Goal: Information Seeking & Learning: Check status

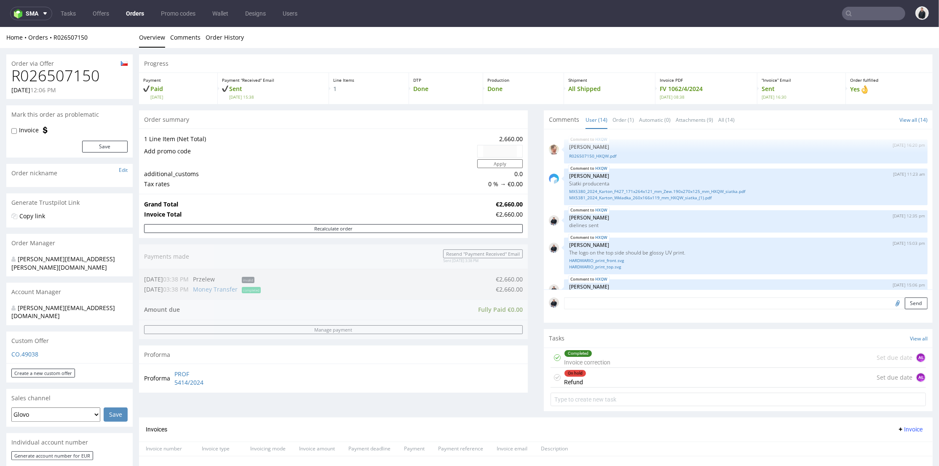
scroll to position [343, 0]
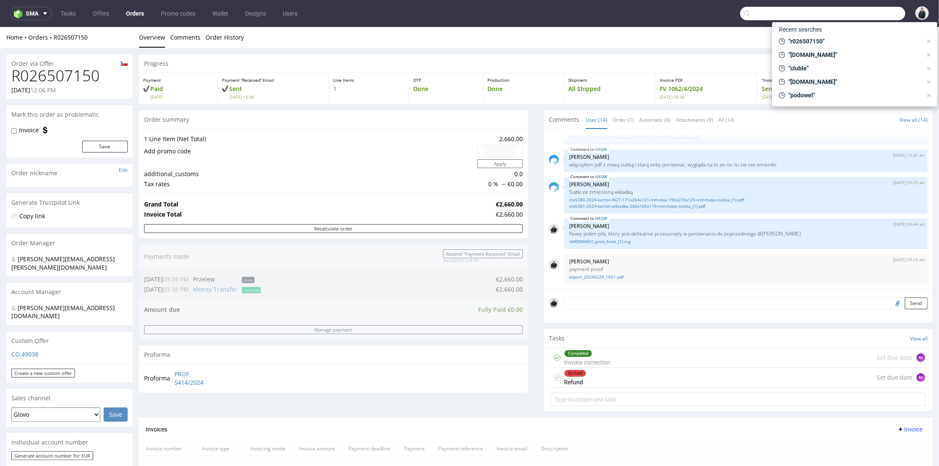
click at [856, 11] on input "text" at bounding box center [822, 13] width 165 height 13
paste input "viorica.md"
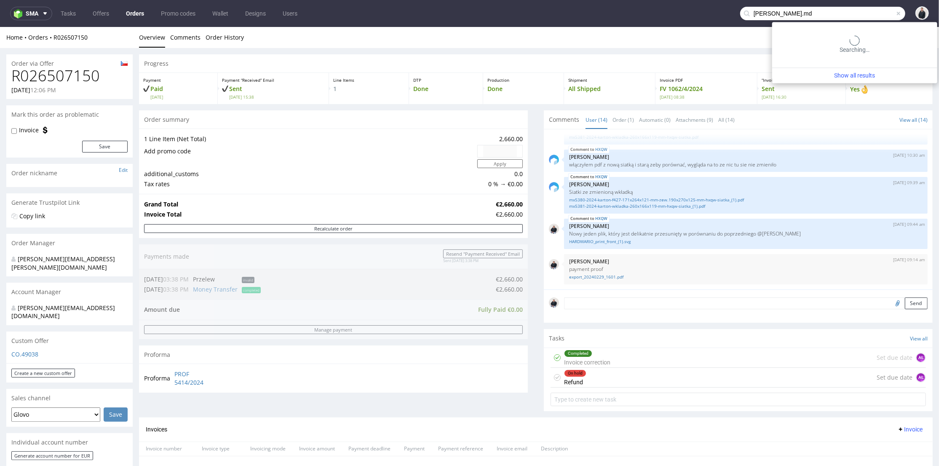
type input "viorica.md"
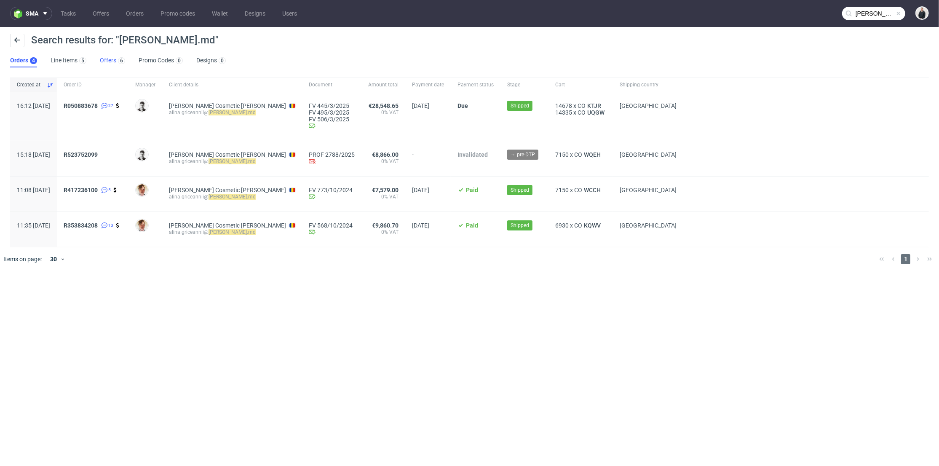
click at [107, 61] on link "Offers 6" at bounding box center [112, 60] width 25 height 13
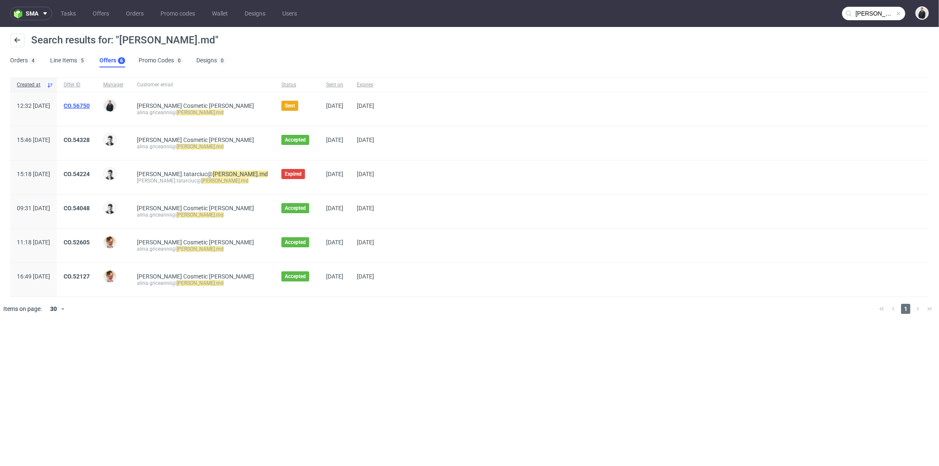
click at [89, 107] on link "CO.56750" at bounding box center [77, 105] width 26 height 7
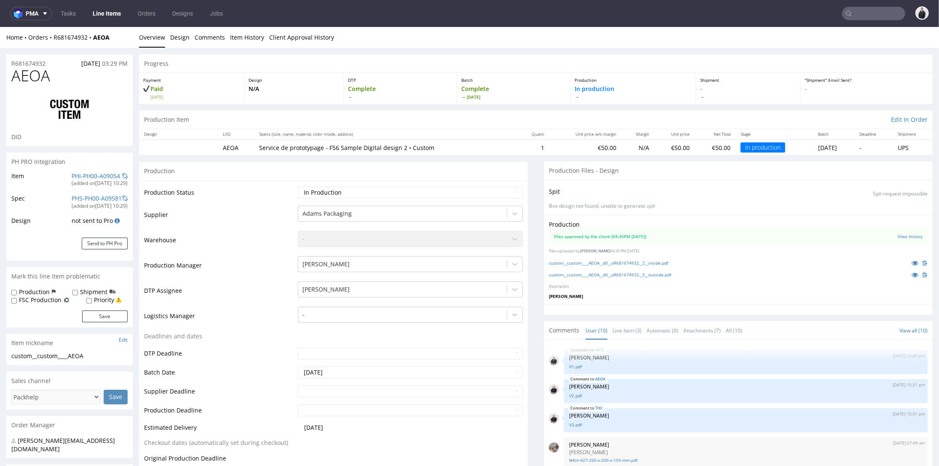
scroll to position [142, 0]
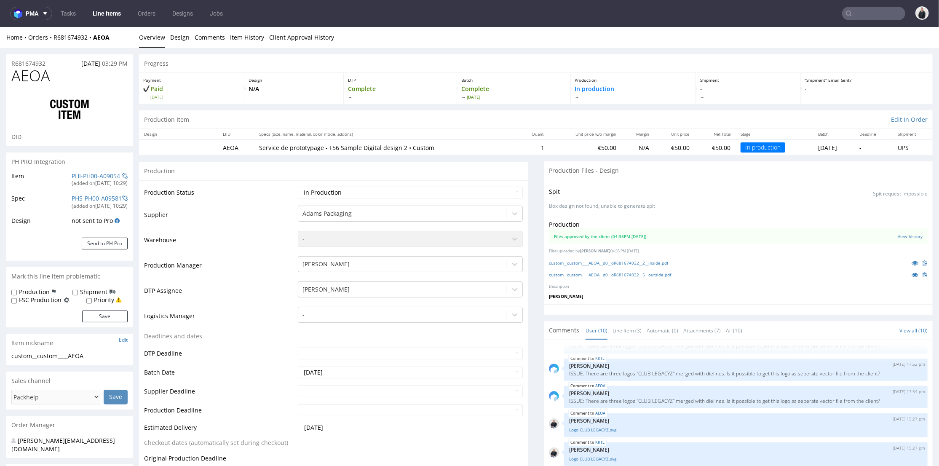
click at [861, 18] on input "text" at bounding box center [873, 13] width 63 height 13
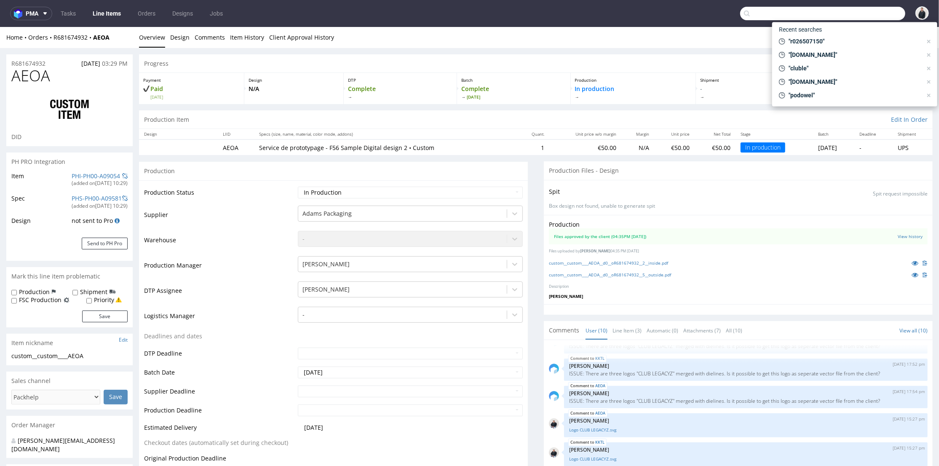
paste input "21Collagen"
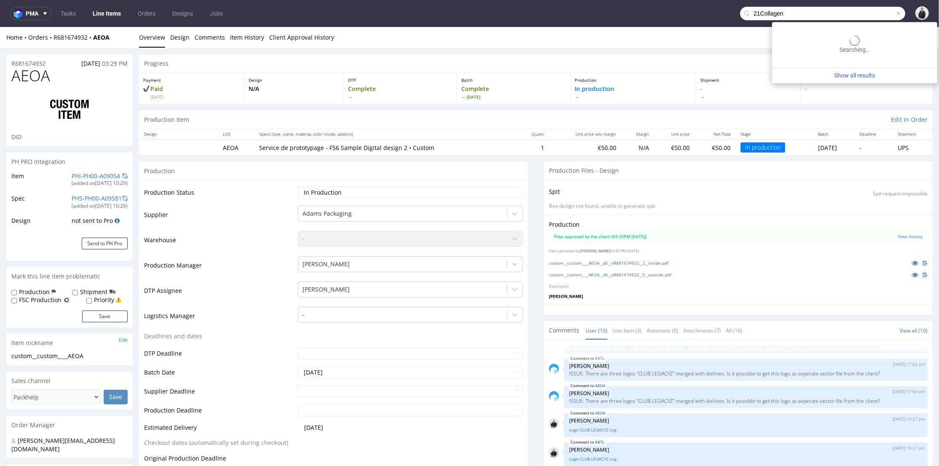
type input "21Collagen"
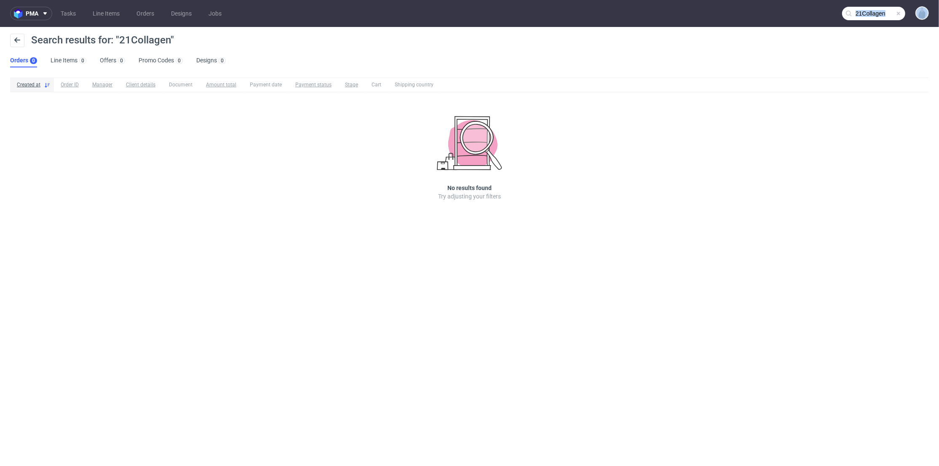
drag, startPoint x: 849, startPoint y: 13, endPoint x: 861, endPoint y: 8, distance: 12.9
click at [861, 9] on div "21Collagen" at bounding box center [873, 13] width 63 height 13
click at [863, 8] on input "21Collagen" at bounding box center [873, 13] width 63 height 13
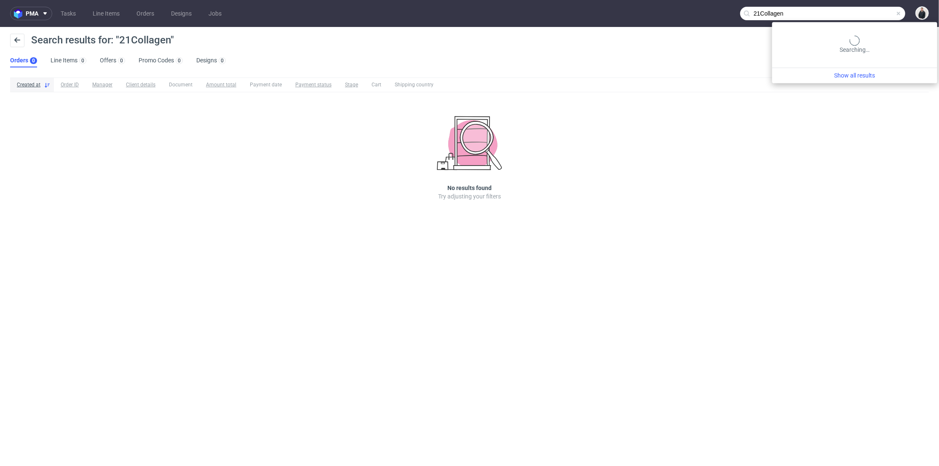
paste input "arsdigitalis"
type input "arsdigitalis"
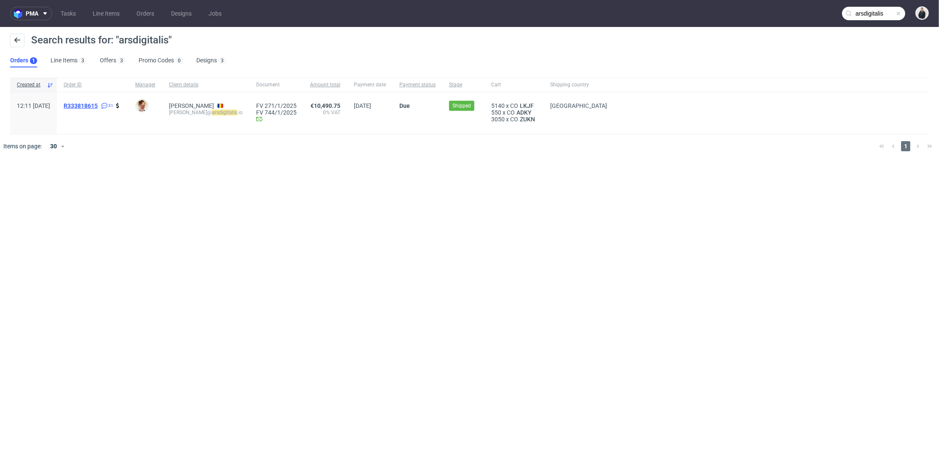
click at [98, 107] on span "R333818615" at bounding box center [81, 105] width 34 height 7
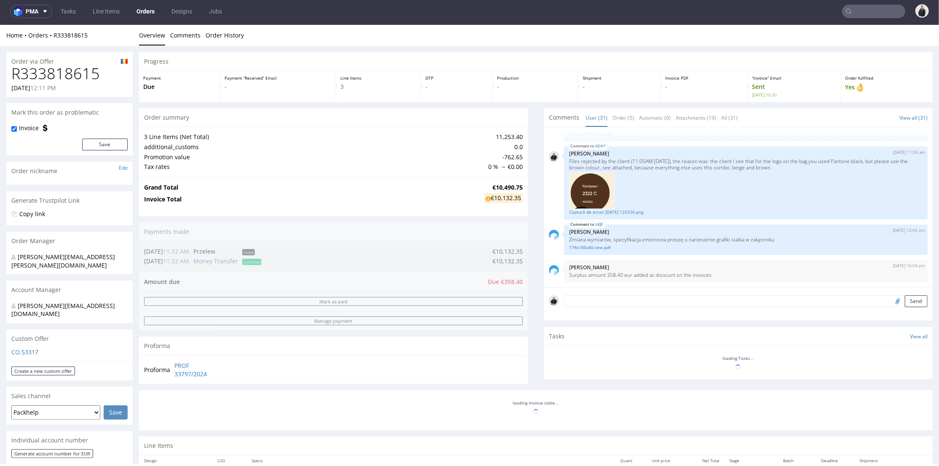
scroll to position [281, 0]
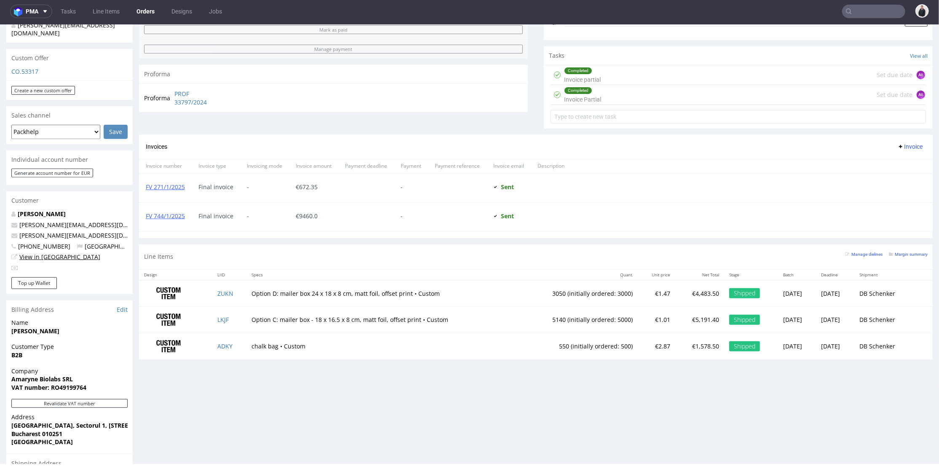
click at [62, 252] on link "View in [GEOGRAPHIC_DATA]" at bounding box center [59, 256] width 81 height 8
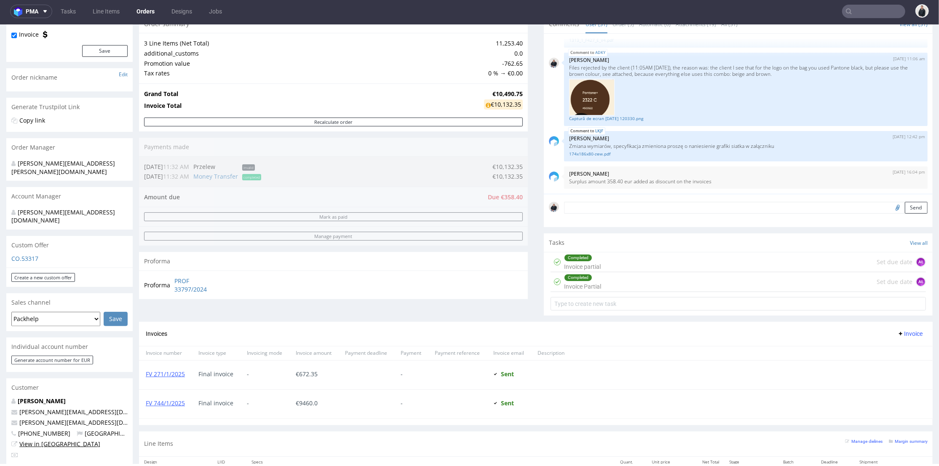
scroll to position [47, 0]
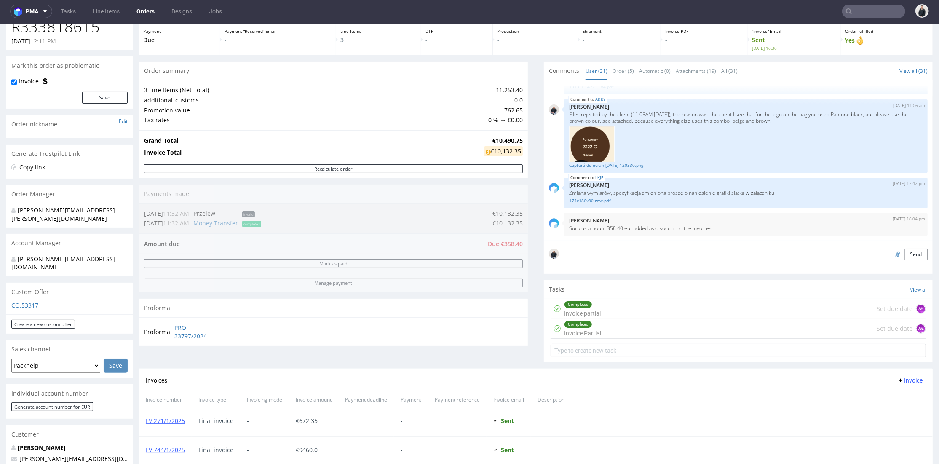
type input "arsdigitalis"
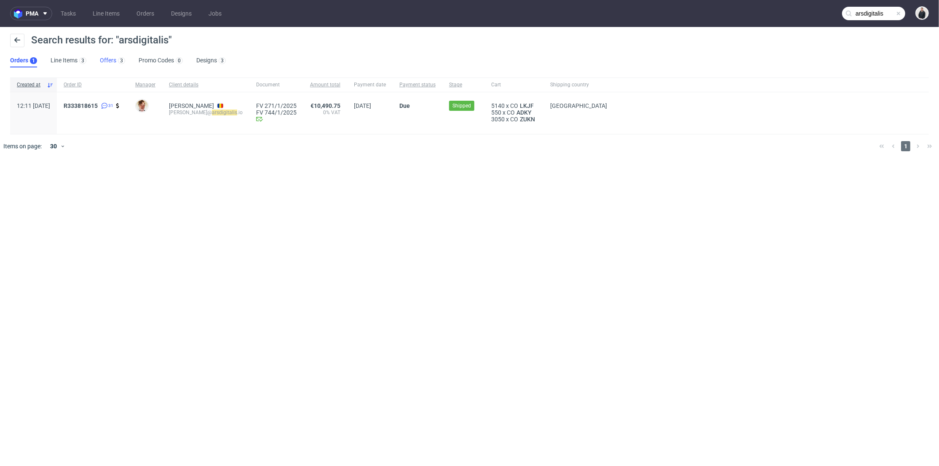
click at [112, 64] on link "Offers 3" at bounding box center [112, 60] width 25 height 13
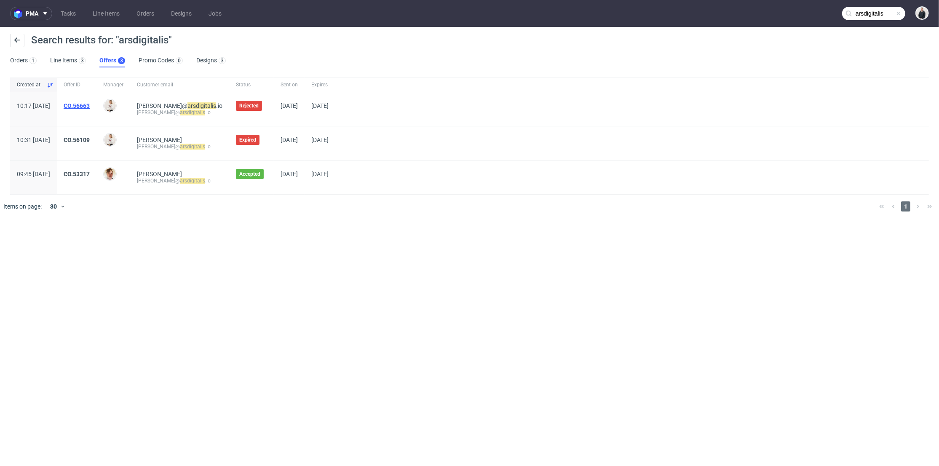
click at [90, 105] on link "CO.56663" at bounding box center [77, 105] width 26 height 7
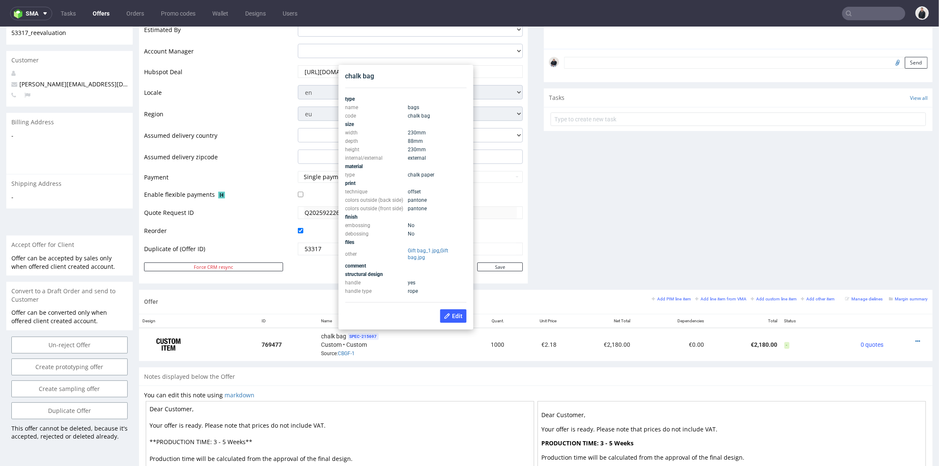
scroll to position [47, 0]
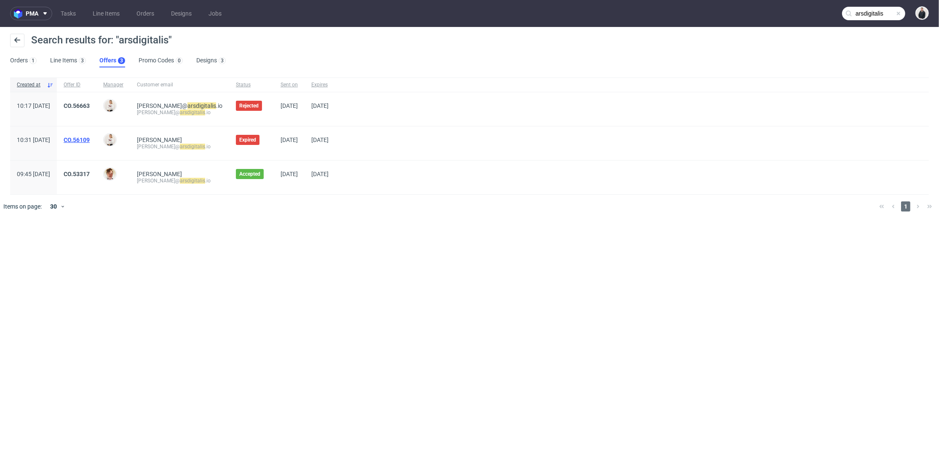
click at [90, 140] on link "CO.56109" at bounding box center [77, 140] width 26 height 7
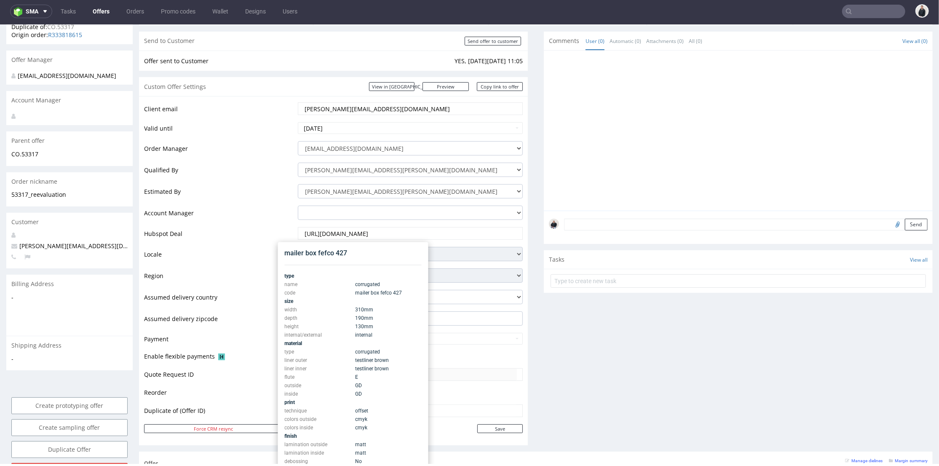
scroll to position [47, 0]
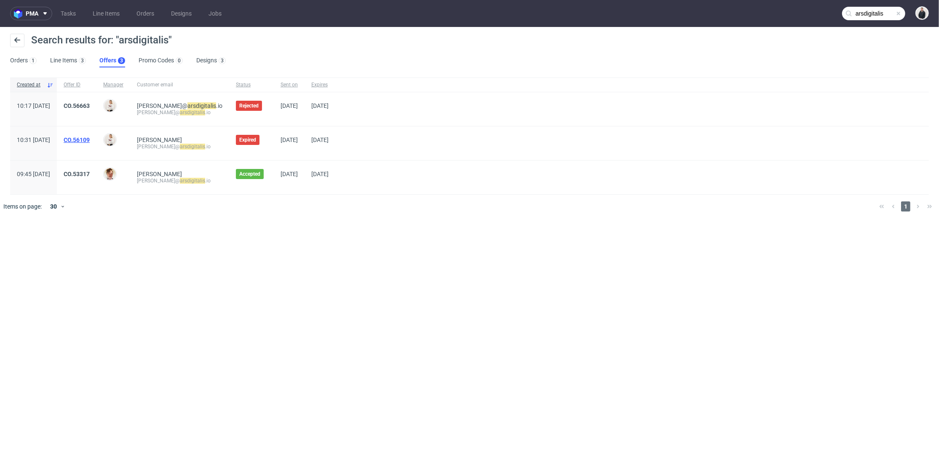
click at [90, 137] on link "CO.56109" at bounding box center [77, 140] width 26 height 7
click at [124, 179] on div "Bartosz Ossowski" at bounding box center [114, 178] width 34 height 34
drag, startPoint x: 163, startPoint y: 147, endPoint x: 214, endPoint y: 147, distance: 51.4
click at [214, 147] on div "victor@ arsdigitalis .io" at bounding box center [180, 146] width 86 height 7
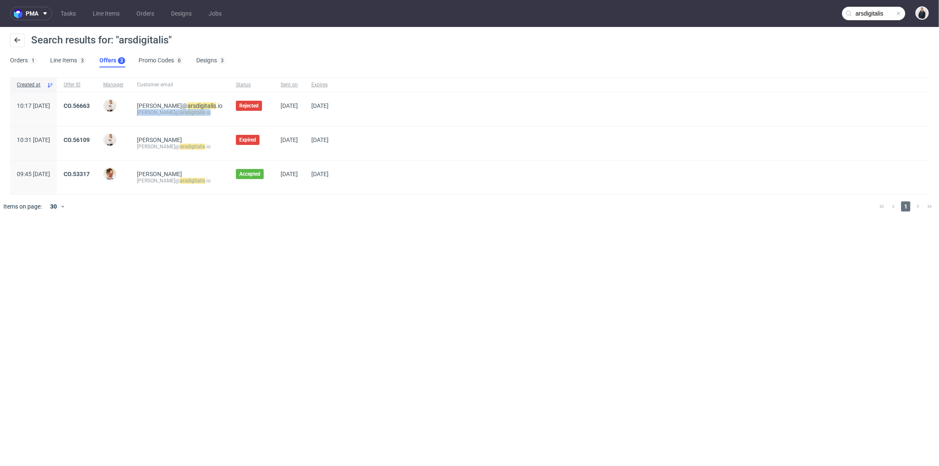
drag, startPoint x: 218, startPoint y: 113, endPoint x: 161, endPoint y: 117, distance: 57.0
click at [161, 117] on div "veronica@ arsdigitalis .io veronica@ arsdigitalis .io" at bounding box center [179, 109] width 99 height 34
click at [90, 103] on link "CO.56663" at bounding box center [77, 105] width 26 height 7
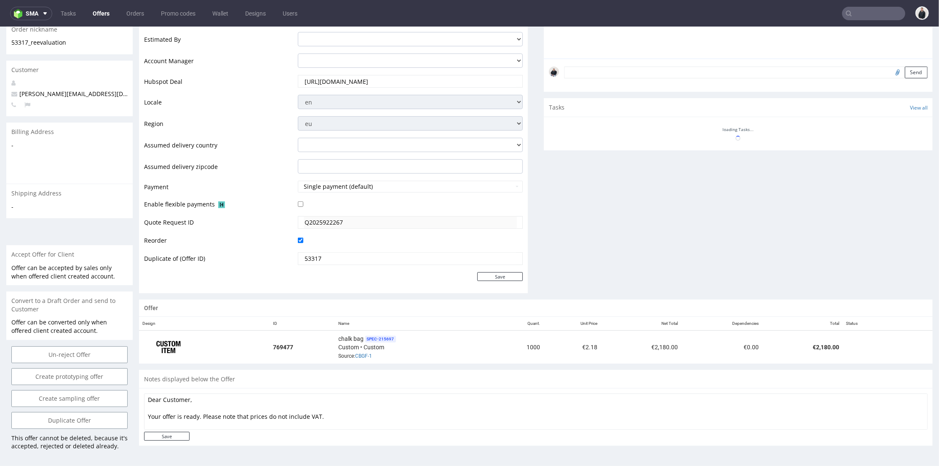
scroll to position [348, 0]
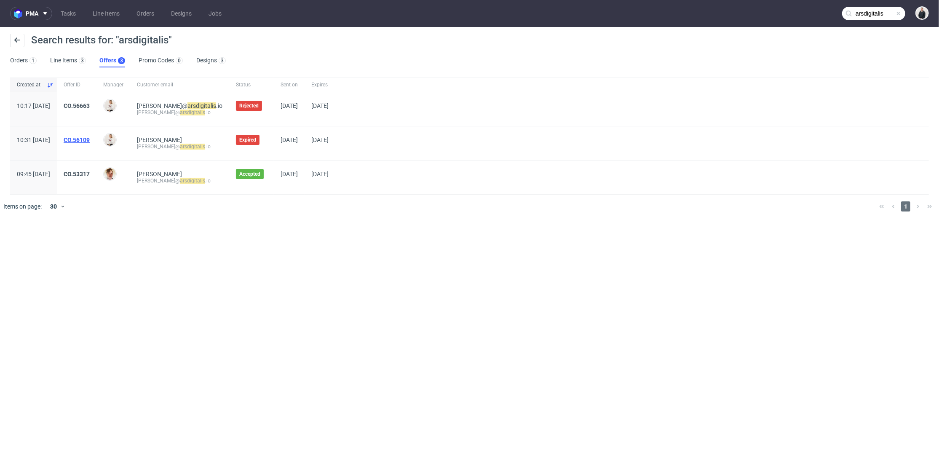
click at [90, 139] on link "CO.56109" at bounding box center [77, 140] width 26 height 7
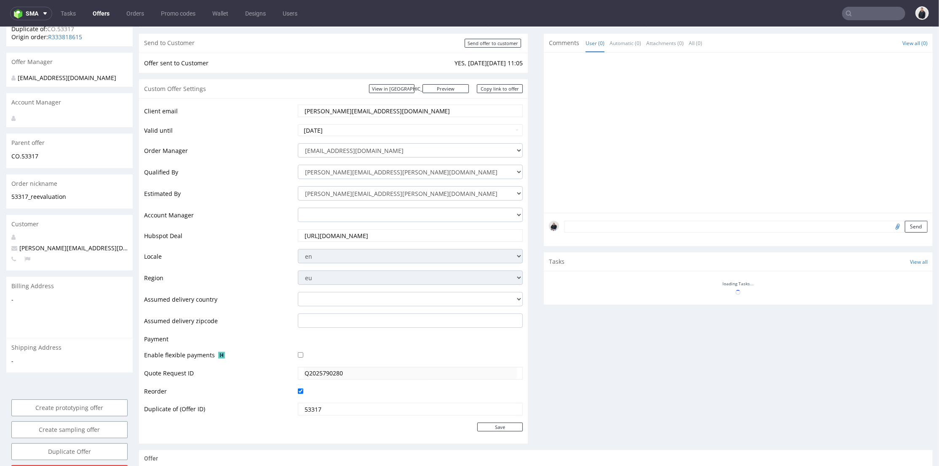
scroll to position [281, 0]
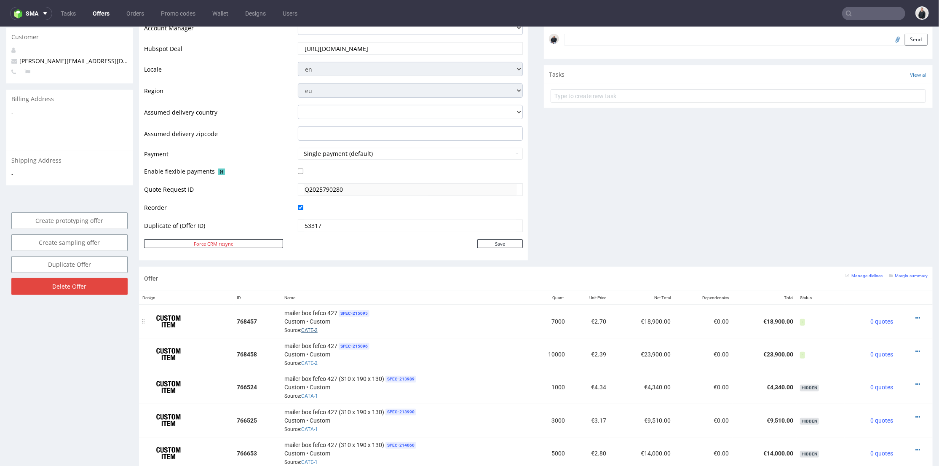
click at [309, 328] on link "CATE-2" at bounding box center [309, 330] width 16 height 6
click at [916, 315] on icon at bounding box center [918, 318] width 5 height 6
click at [869, 230] on div "Comments User (0) Automatic (0) Attachments (0) All (0) View all (0) Send Tasks…" at bounding box center [738, 56] width 389 height 420
click at [905, 273] on small "Margin summary" at bounding box center [908, 275] width 39 height 5
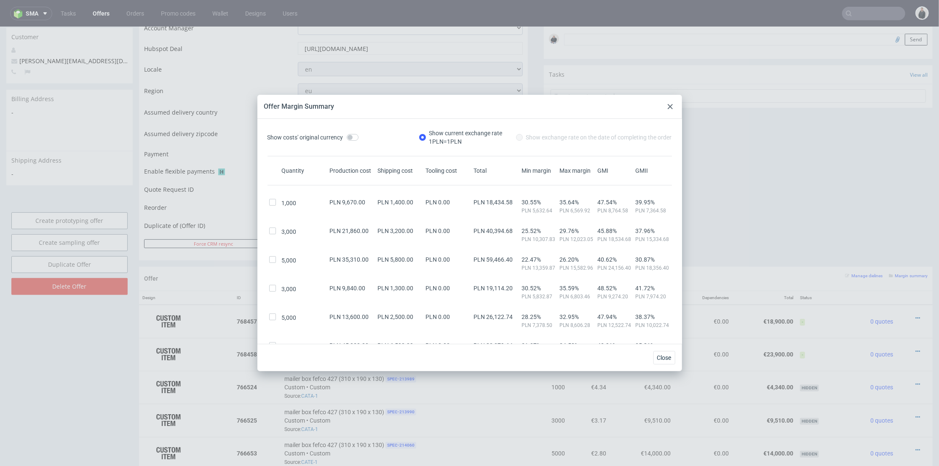
click at [668, 107] on icon at bounding box center [670, 106] width 5 height 5
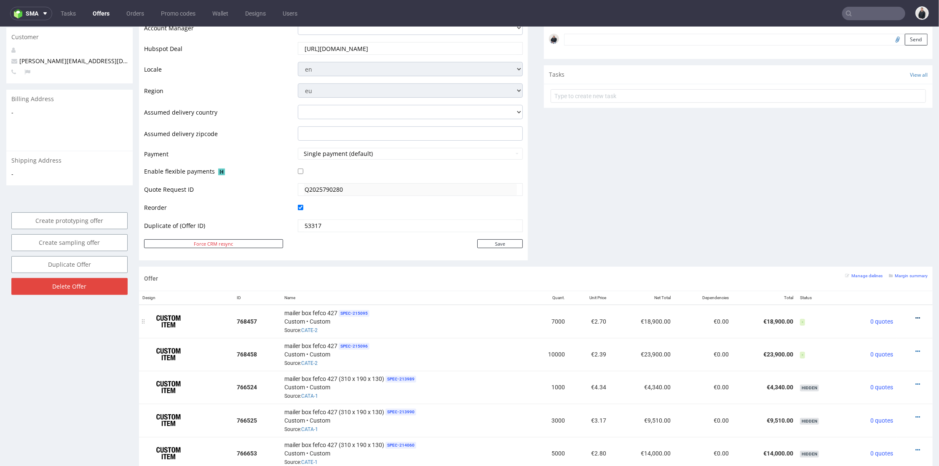
click at [916, 316] on icon at bounding box center [918, 318] width 5 height 6
click at [871, 296] on span "View cost details" at bounding box center [882, 300] width 63 height 8
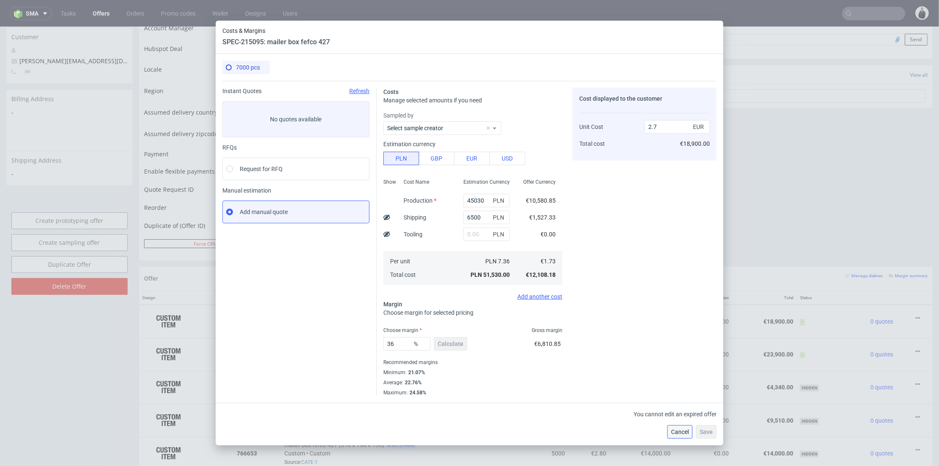
click at [681, 433] on span "Cancel" at bounding box center [680, 432] width 18 height 6
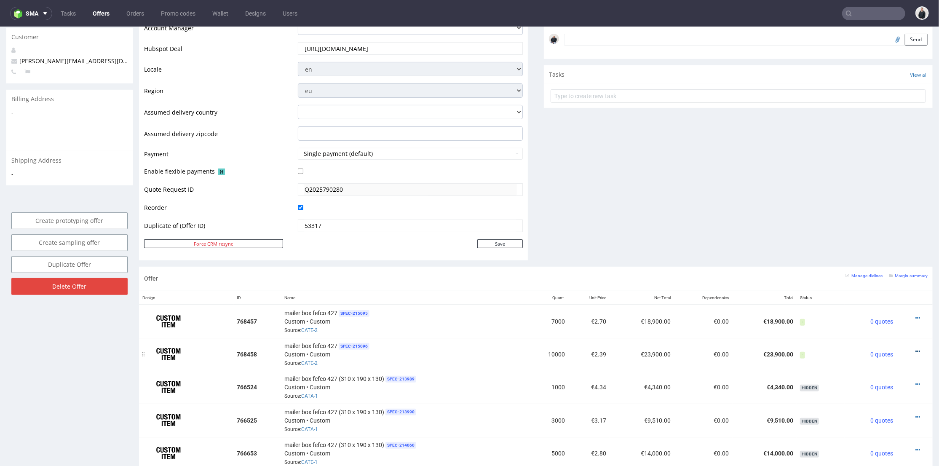
click at [916, 349] on icon at bounding box center [918, 351] width 5 height 6
click at [885, 333] on span "View cost details" at bounding box center [882, 332] width 63 height 8
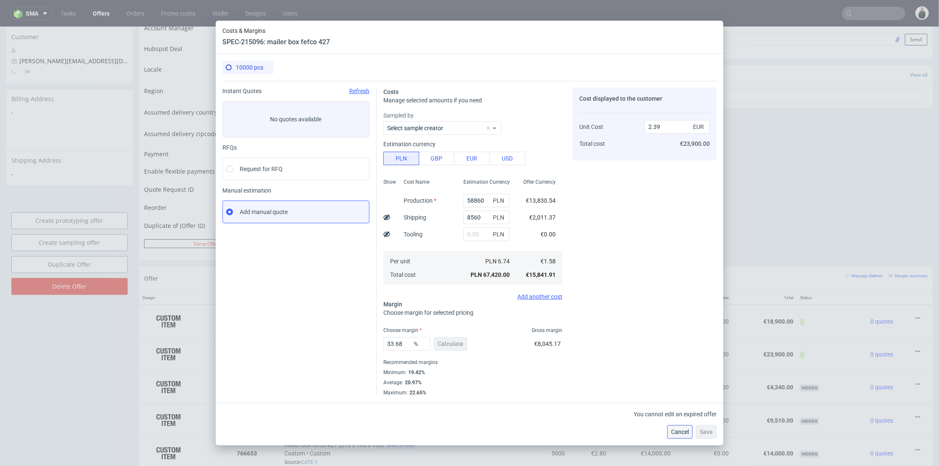
click at [676, 426] on button "Cancel" at bounding box center [680, 431] width 25 height 13
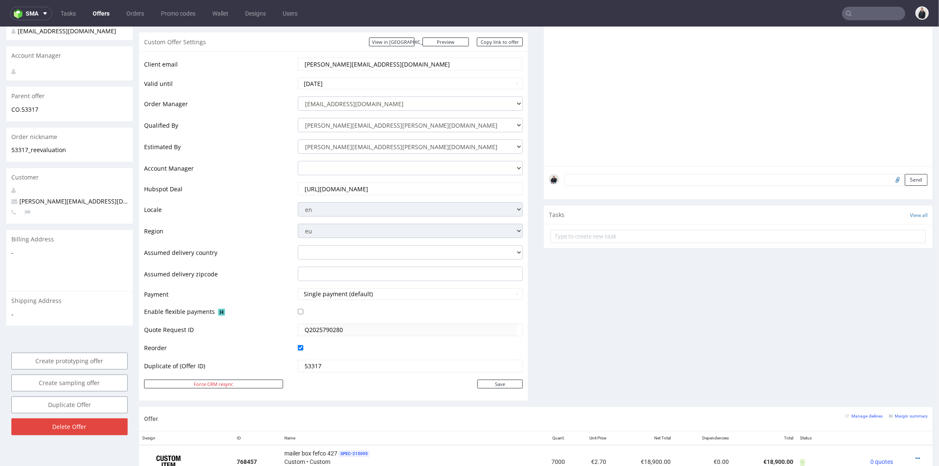
scroll to position [94, 0]
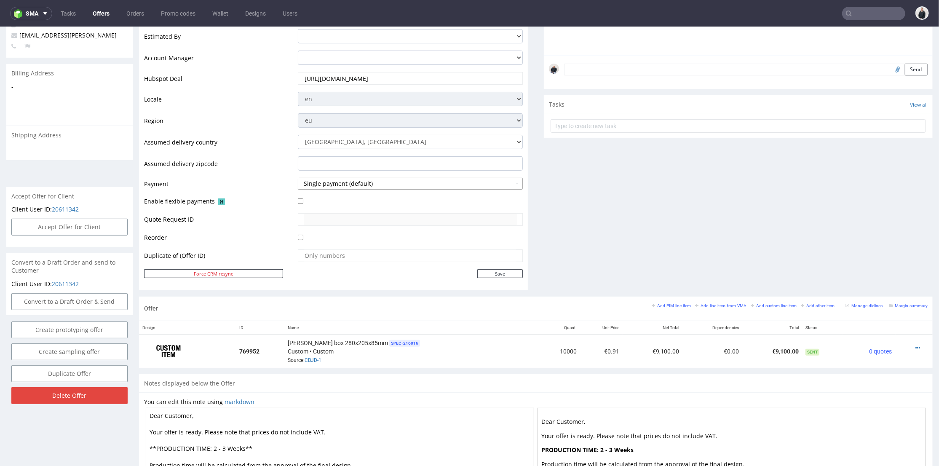
scroll to position [354, 0]
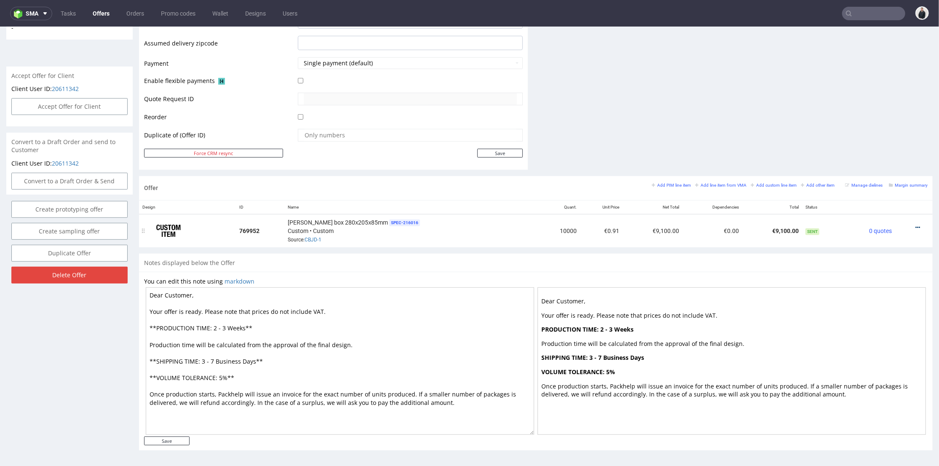
click at [916, 225] on icon at bounding box center [918, 227] width 5 height 6
click at [877, 137] on li "Edit item price" at bounding box center [876, 133] width 81 height 15
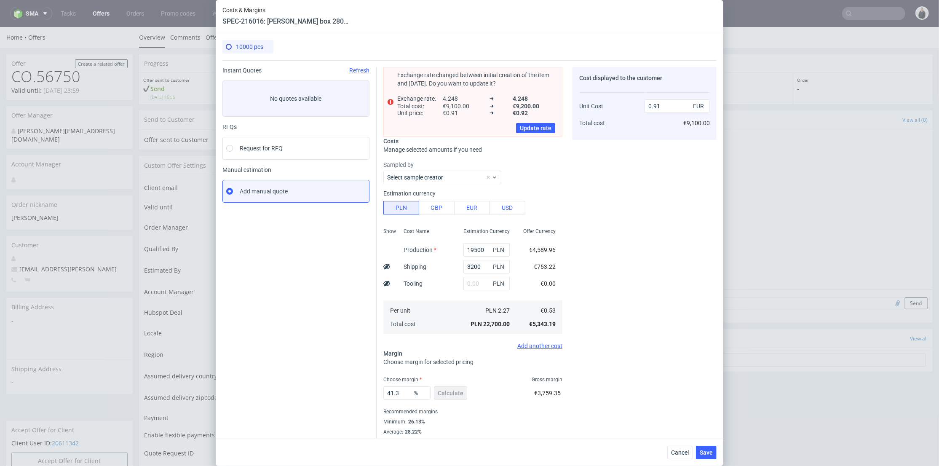
scroll to position [13, 0]
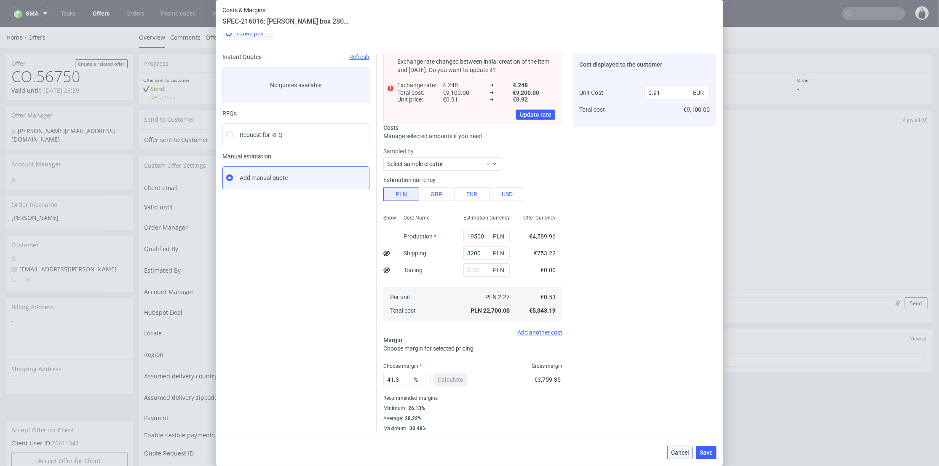
drag, startPoint x: 689, startPoint y: 452, endPoint x: 625, endPoint y: 333, distance: 135.4
click at [689, 452] on span "Cancel" at bounding box center [680, 453] width 18 height 6
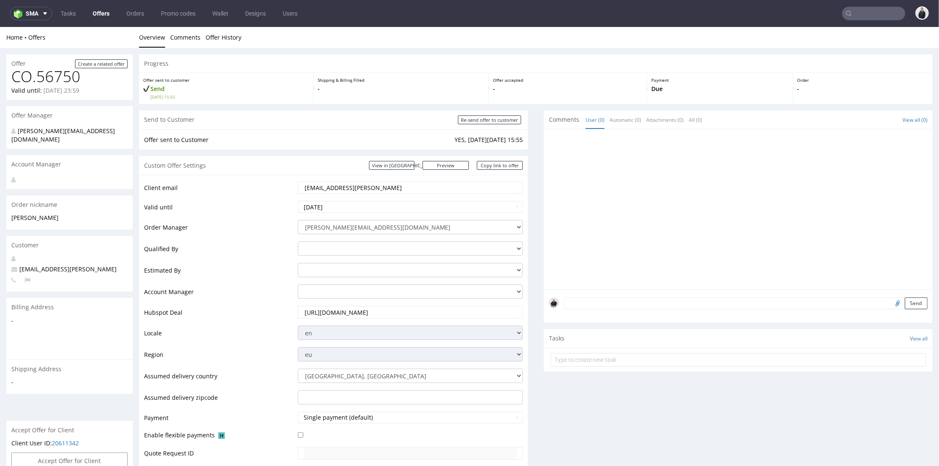
scroll to position [327, 0]
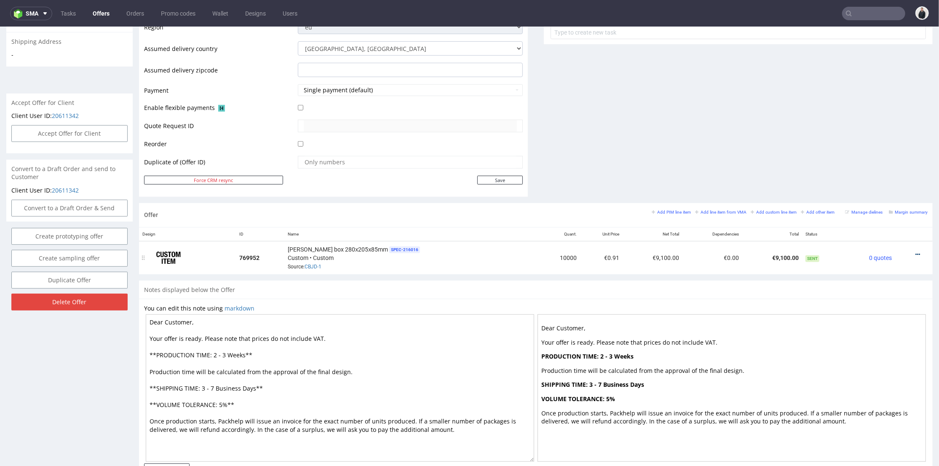
click at [916, 252] on icon at bounding box center [918, 254] width 5 height 6
click at [863, 164] on span "Edit item price" at bounding box center [880, 160] width 68 height 8
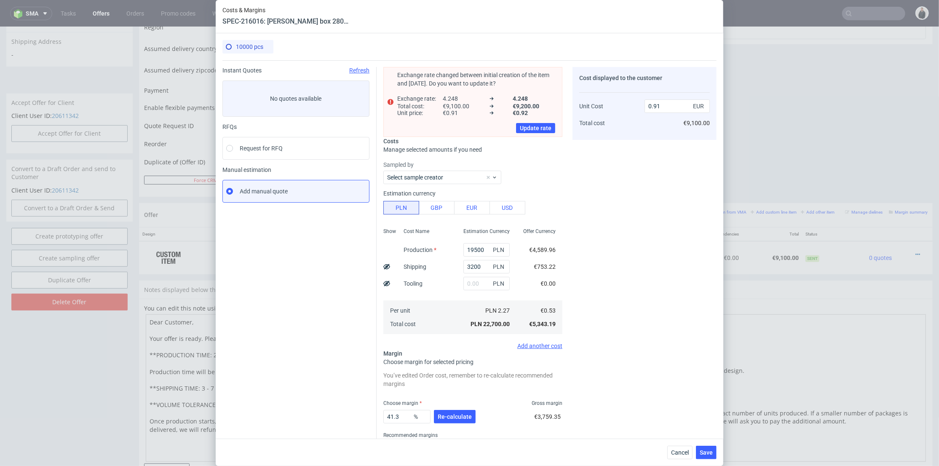
click at [606, 267] on div "Cost displayed to the customer Unit Cost Total cost 0.91 EUR €9,100.00" at bounding box center [645, 268] width 144 height 402
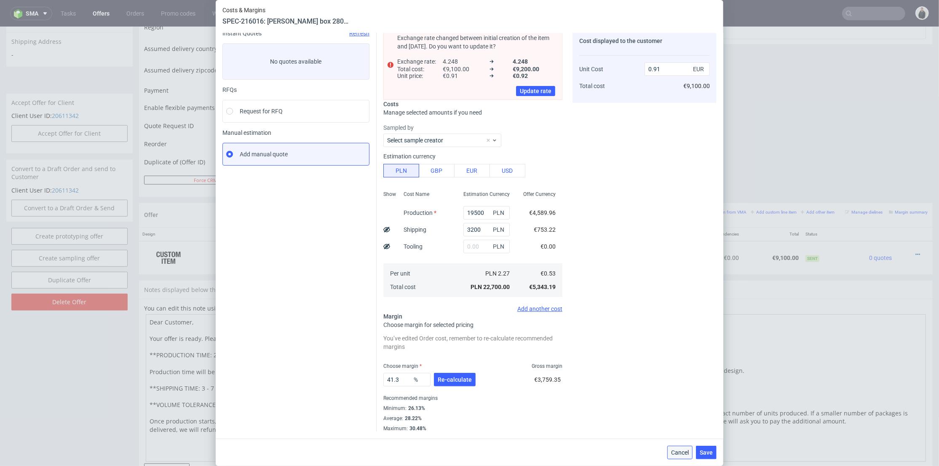
drag, startPoint x: 687, startPoint y: 448, endPoint x: 687, endPoint y: 420, distance: 28.2
click at [687, 448] on button "Cancel" at bounding box center [680, 452] width 25 height 13
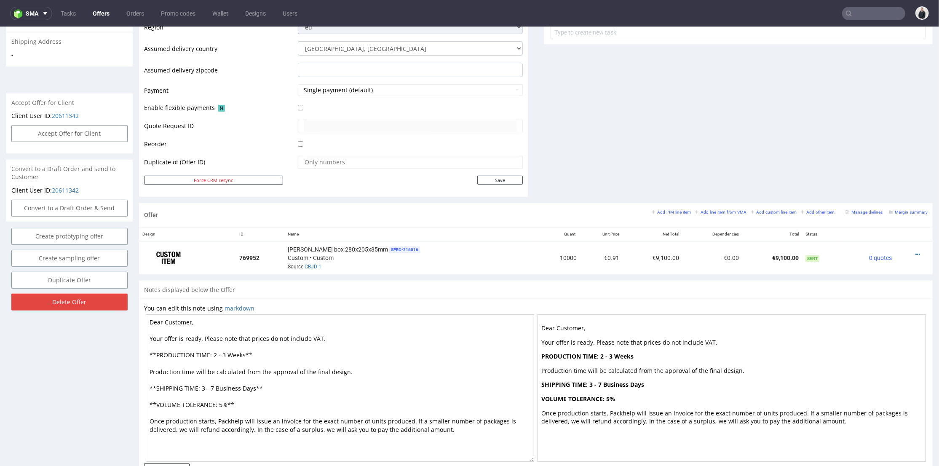
scroll to position [281, 0]
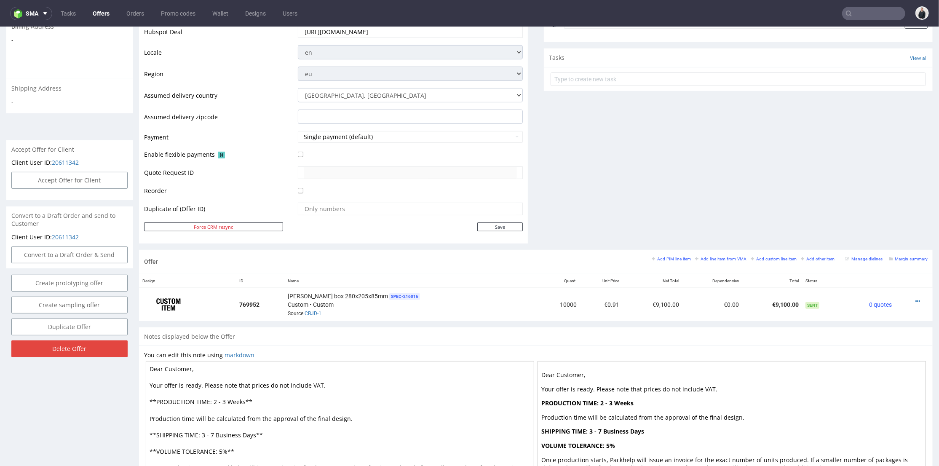
click at [620, 319] on div "Offer Add PIM line item Add line item from VMA Add custom line item Add other i…" at bounding box center [536, 288] width 794 height 78
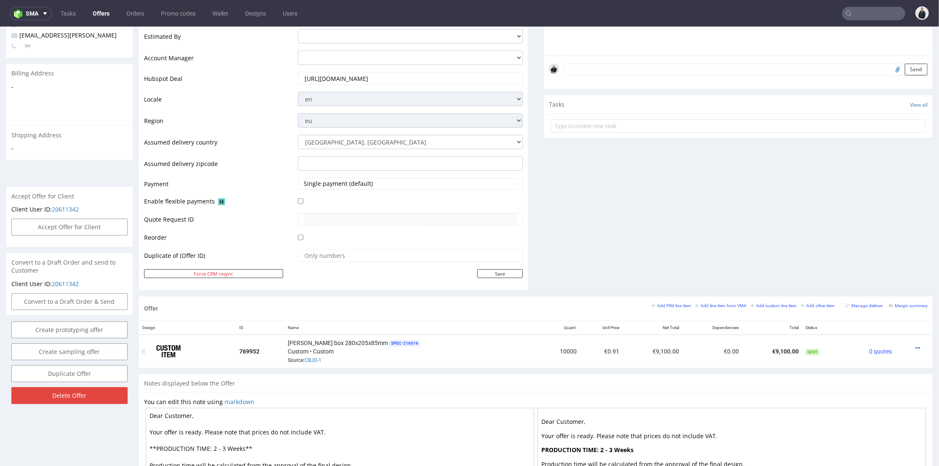
click at [902, 347] on div at bounding box center [911, 347] width 25 height 8
drag, startPoint x: 906, startPoint y: 349, endPoint x: 897, endPoint y: 329, distance: 21.9
click at [907, 347] on div at bounding box center [911, 347] width 25 height 8
click at [916, 345] on icon at bounding box center [918, 348] width 5 height 6
click at [872, 254] on span "Edit item price" at bounding box center [880, 254] width 68 height 8
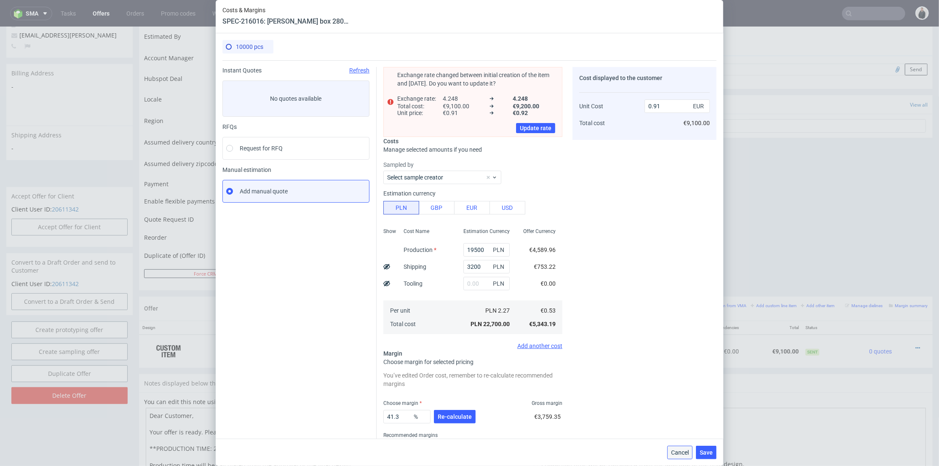
click at [687, 452] on span "Cancel" at bounding box center [680, 453] width 18 height 6
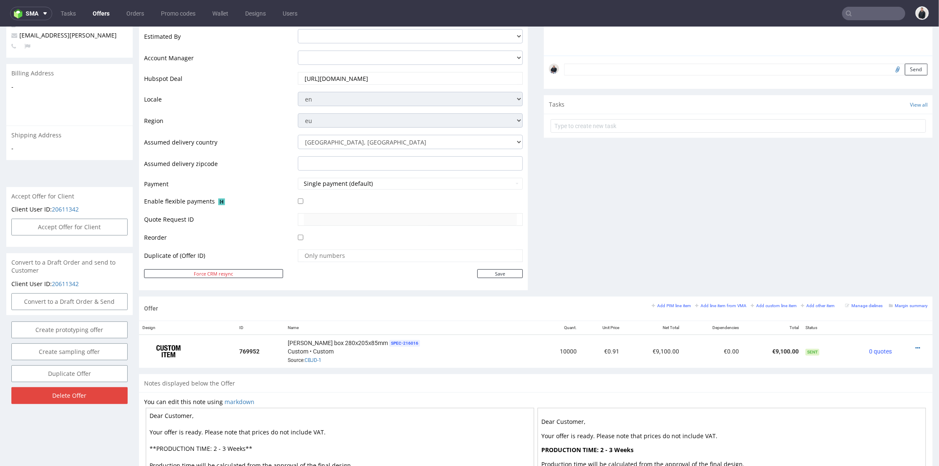
click at [613, 245] on div "Comments User (0) Automatic (0) Attachments (0) All (0) View all (0) Send Tasks…" at bounding box center [738, 86] width 389 height 420
click at [319, 357] on link "CBJD-1" at bounding box center [313, 360] width 17 height 6
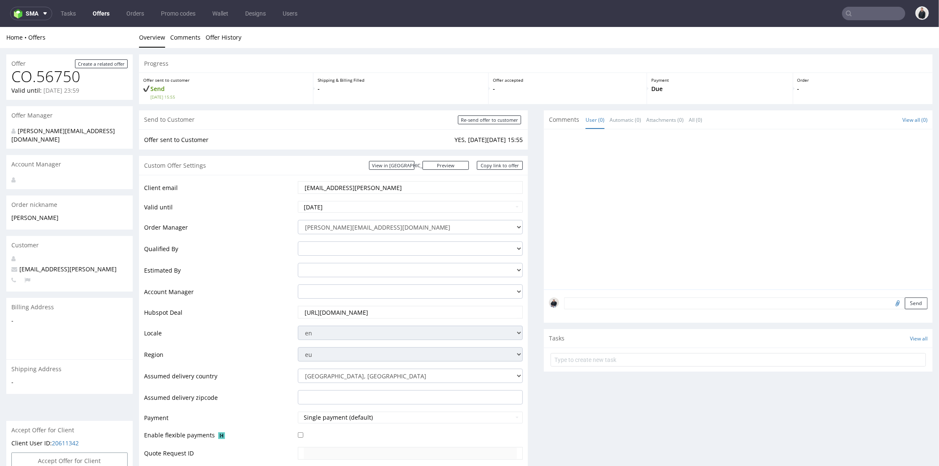
click at [286, 160] on div "Custom Offer Settings View in Hubspot Preview https://packhelp.com/packhelp-plu…" at bounding box center [333, 164] width 389 height 19
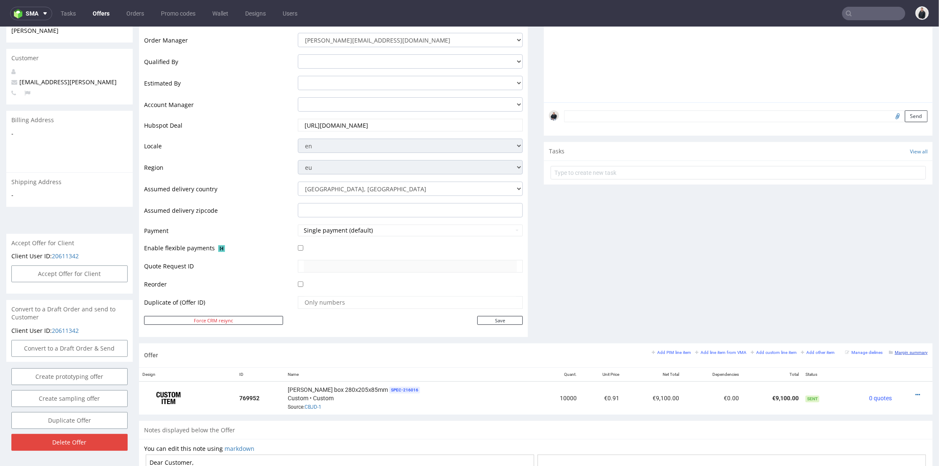
click at [898, 353] on small "Margin summary" at bounding box center [908, 352] width 39 height 5
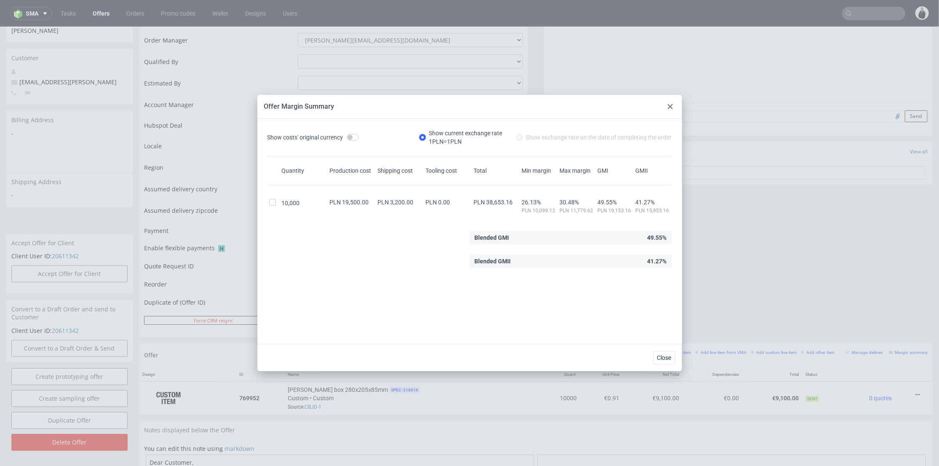
drag, startPoint x: 672, startPoint y: 107, endPoint x: 879, endPoint y: 381, distance: 343.9
click at [672, 107] on icon at bounding box center [670, 106] width 5 height 5
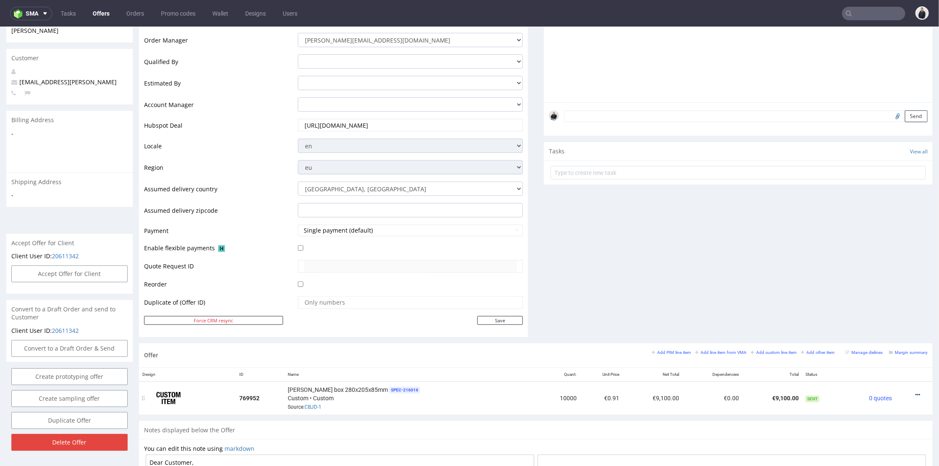
click at [916, 395] on icon at bounding box center [918, 394] width 5 height 6
click at [864, 300] on span "Edit item price" at bounding box center [880, 301] width 68 height 8
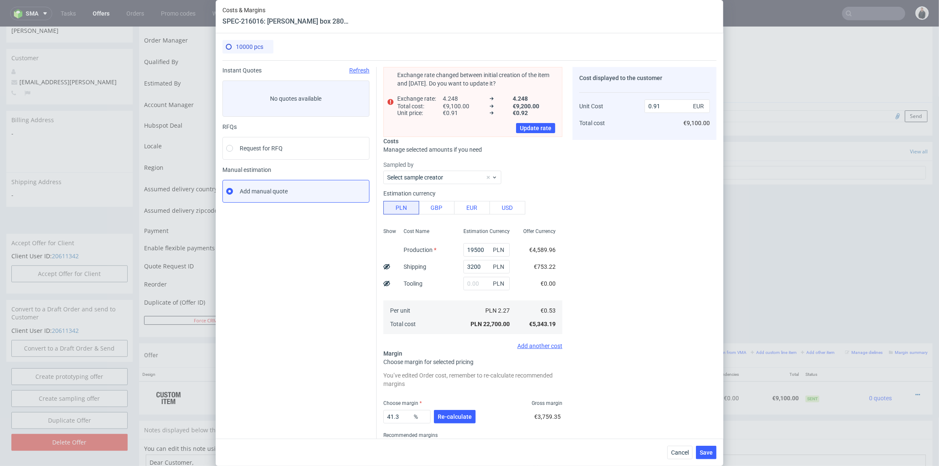
scroll to position [37, 0]
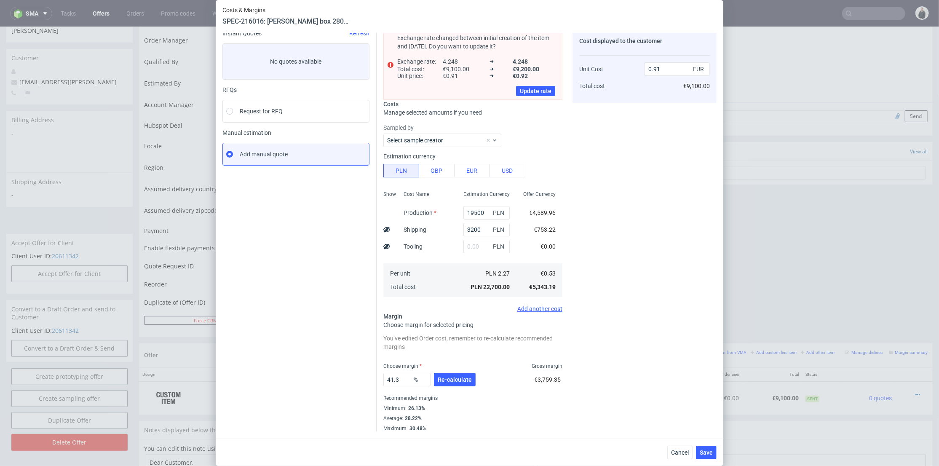
click at [678, 445] on div "Cancel Save" at bounding box center [470, 452] width 508 height 27
click at [678, 447] on button "Cancel" at bounding box center [680, 452] width 25 height 13
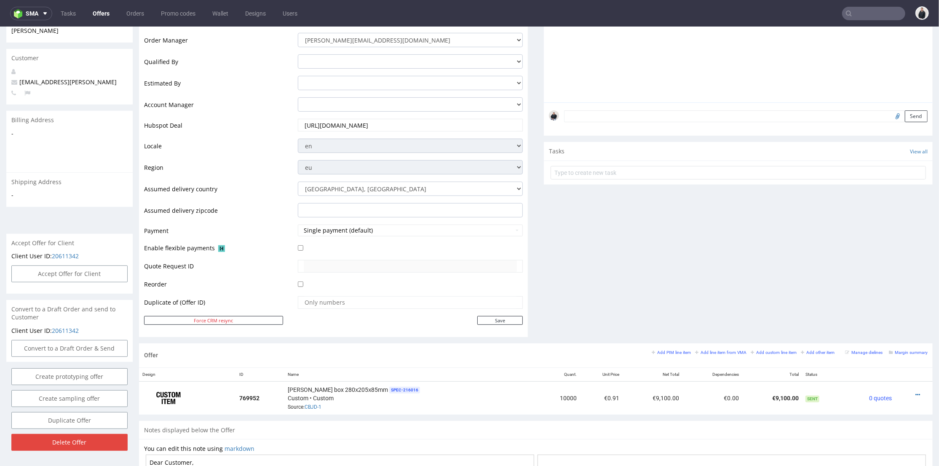
click at [668, 268] on div "Comments User (0) Automatic (0) Attachments (0) All (0) View all (0) Send Tasks…" at bounding box center [738, 133] width 389 height 420
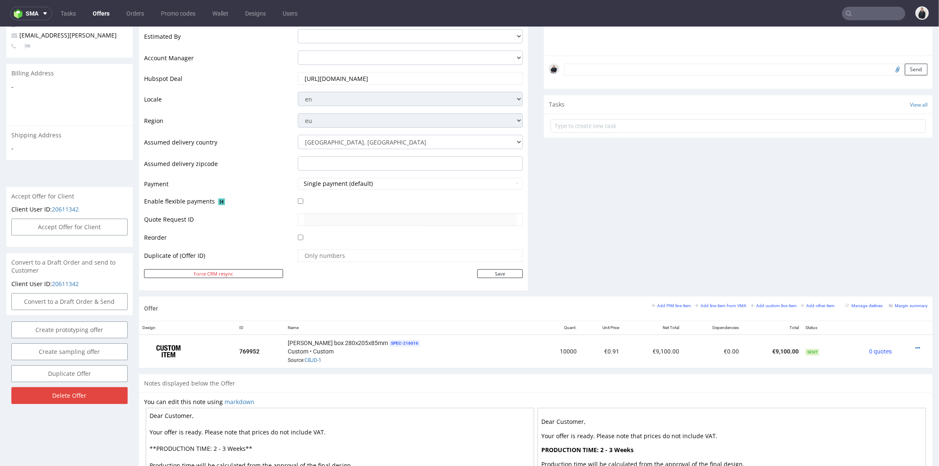
scroll to position [281, 0]
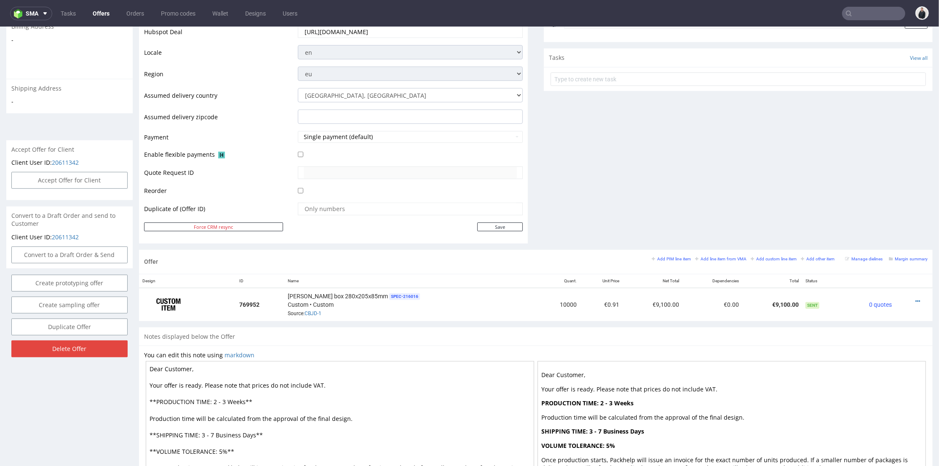
click at [99, 13] on link "Offers" at bounding box center [101, 13] width 27 height 13
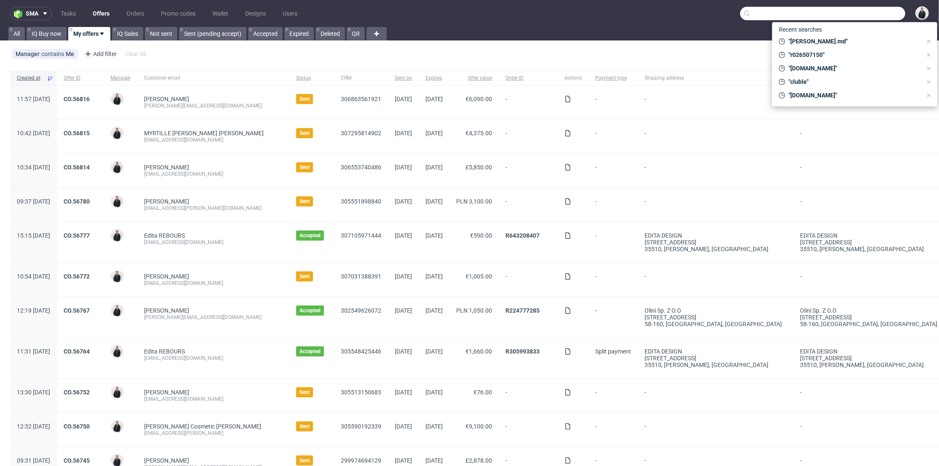
click at [863, 18] on input "text" at bounding box center [822, 13] width 165 height 13
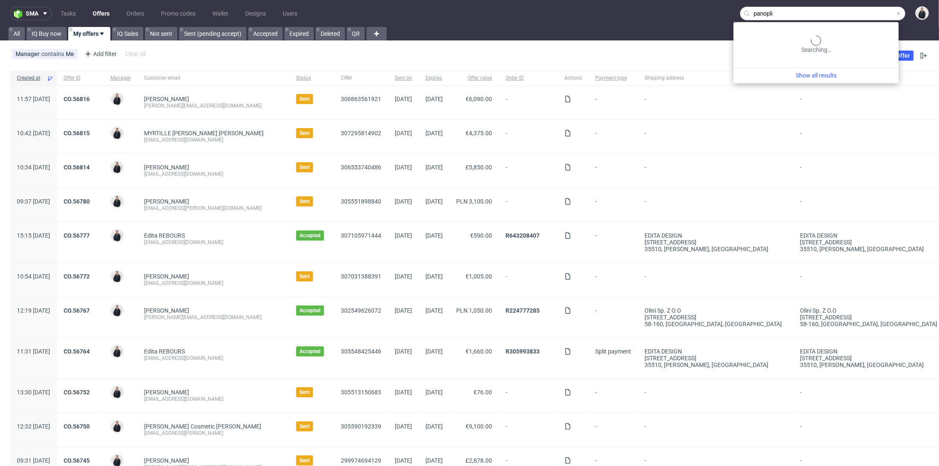
type input "panopli"
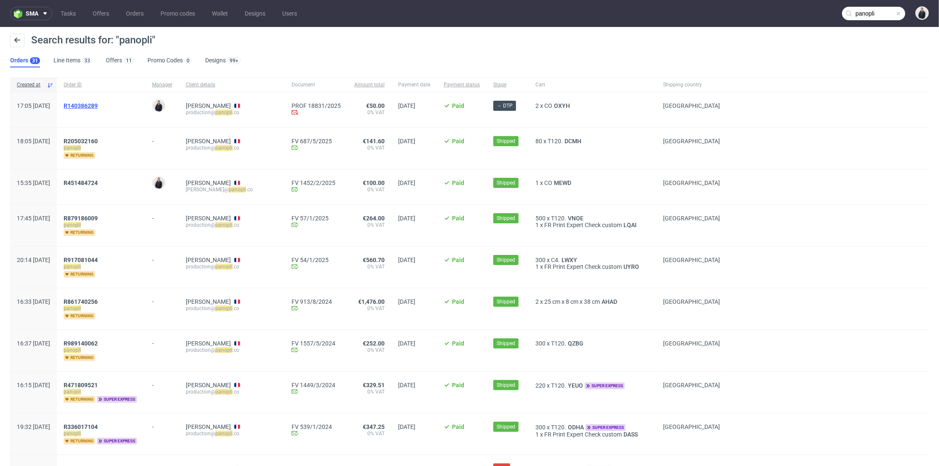
click at [98, 107] on span "R140386289" at bounding box center [81, 105] width 34 height 7
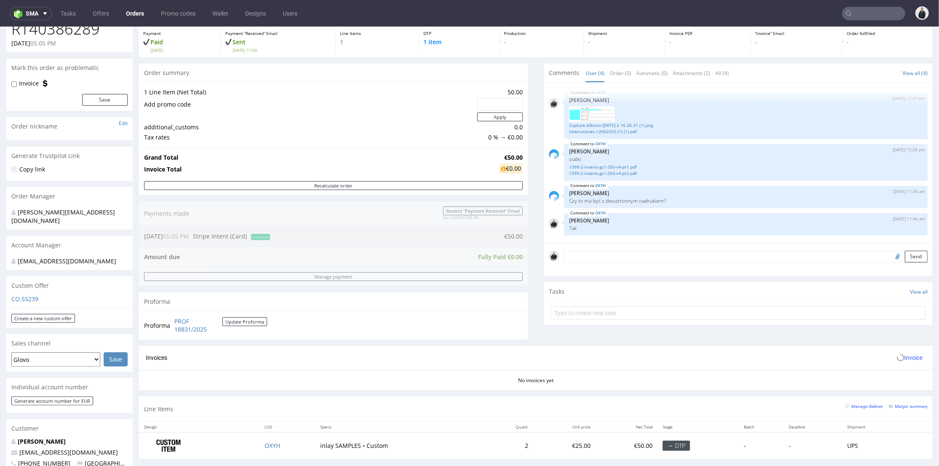
scroll to position [187, 0]
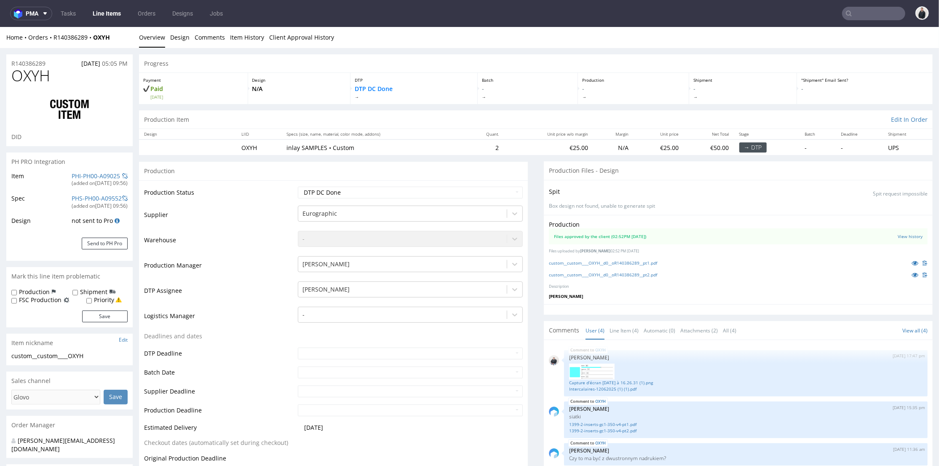
click at [322, 169] on div "Production" at bounding box center [333, 170] width 389 height 19
drag, startPoint x: 109, startPoint y: 35, endPoint x: 95, endPoint y: 36, distance: 14.0
click at [95, 36] on div "Home Orders R140386289 OXYH" at bounding box center [69, 37] width 126 height 8
copy strong "OXYH"
click at [338, 170] on div "Production" at bounding box center [333, 170] width 389 height 19
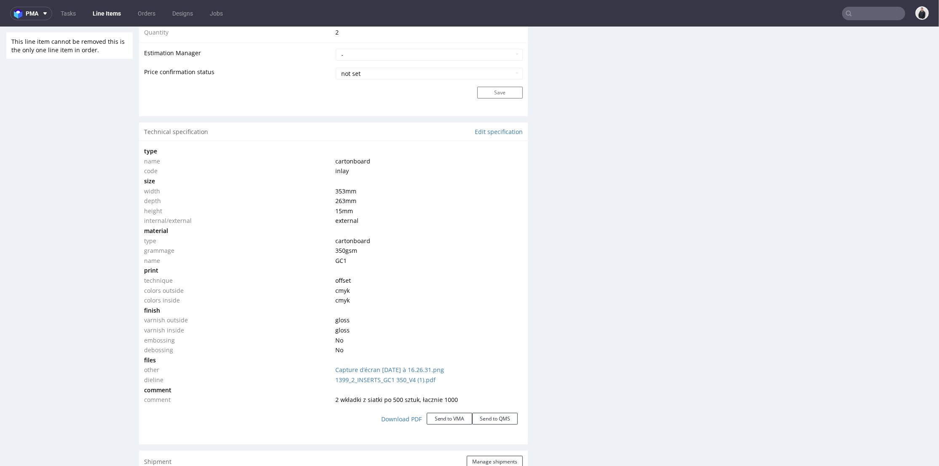
scroll to position [655, 0]
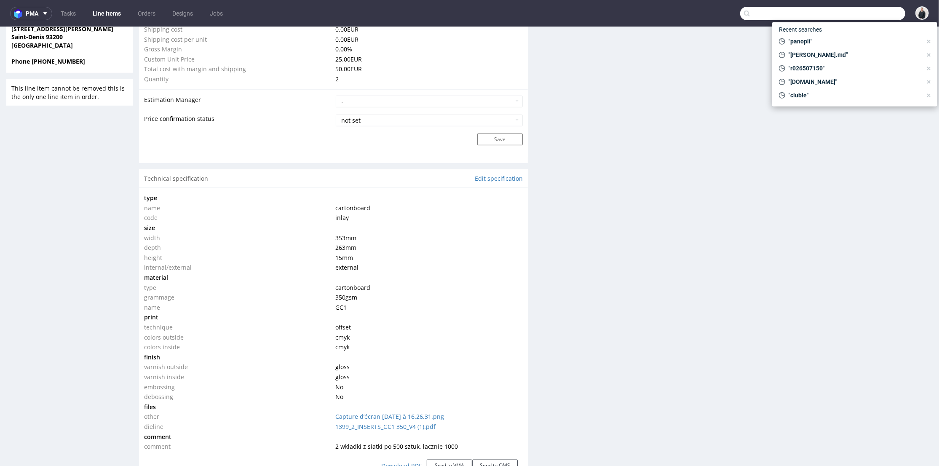
click at [862, 12] on input "text" at bounding box center [822, 13] width 165 height 13
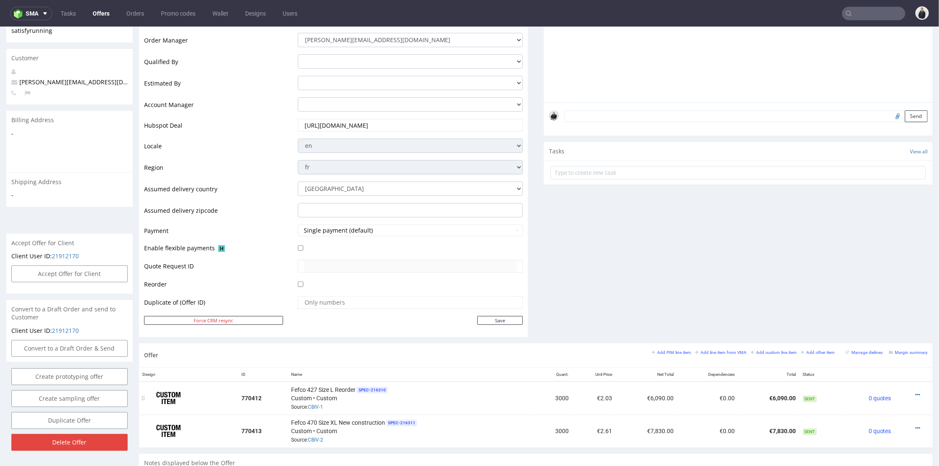
scroll to position [281, 0]
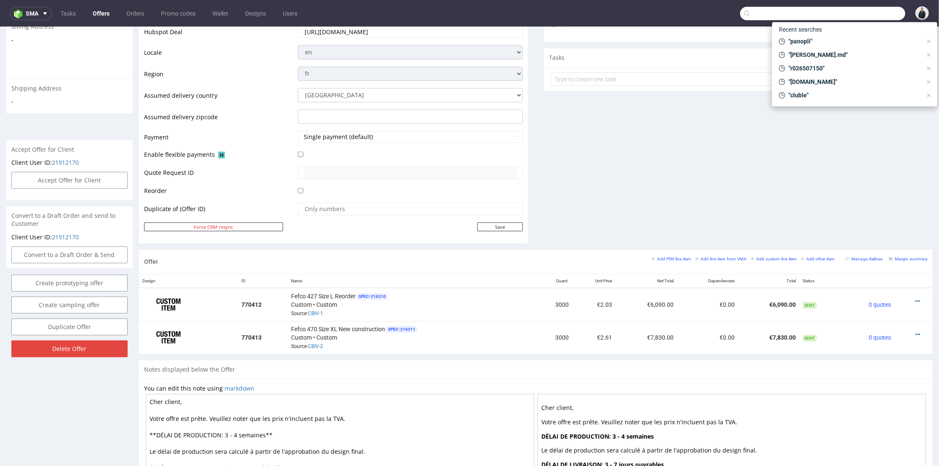
click at [865, 18] on input "text" at bounding box center [822, 13] width 165 height 13
paste input "as.cbd.marseille@gmail.com"
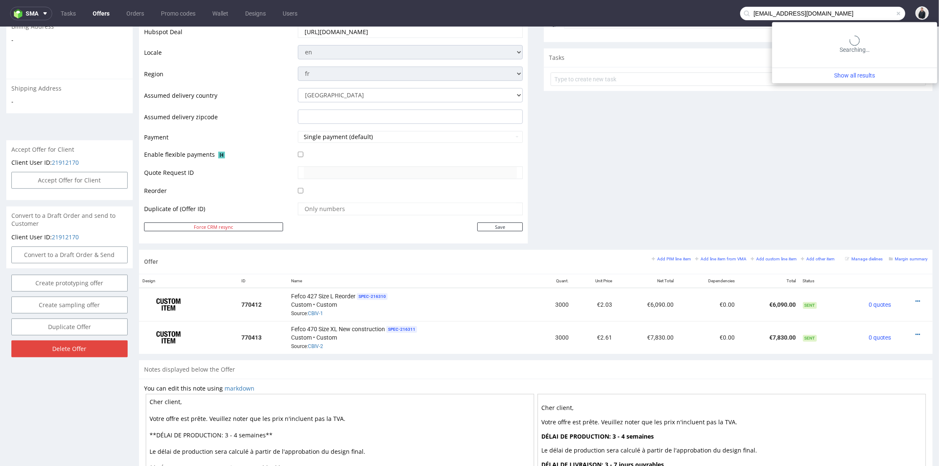
type input "as.cbd.marseille@gmail.com"
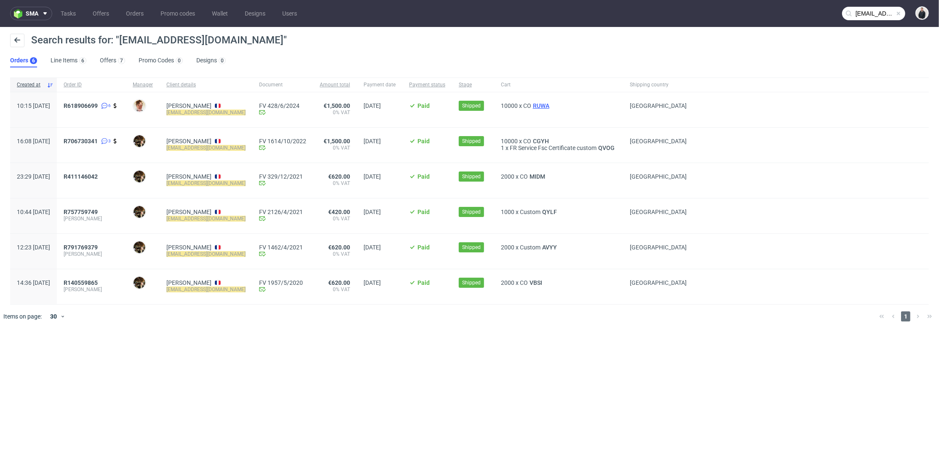
click at [547, 105] on span "RUWA" at bounding box center [541, 105] width 20 height 7
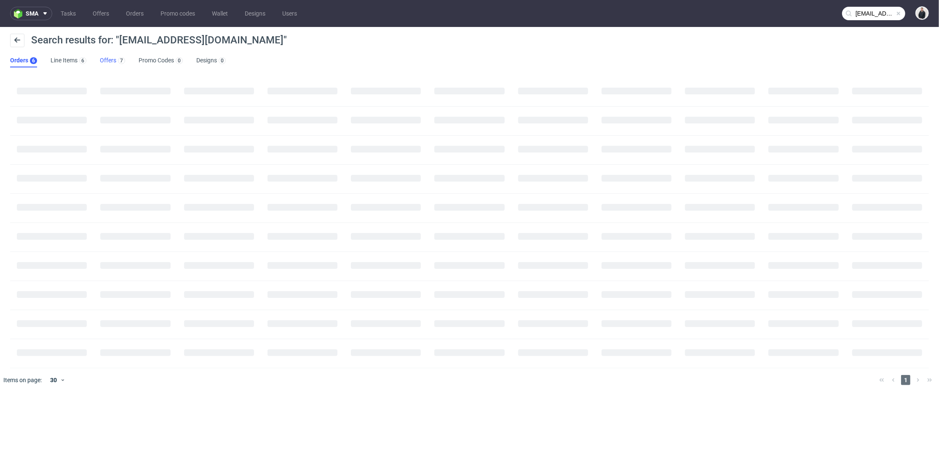
click at [106, 62] on link "Offers 7" at bounding box center [112, 60] width 25 height 13
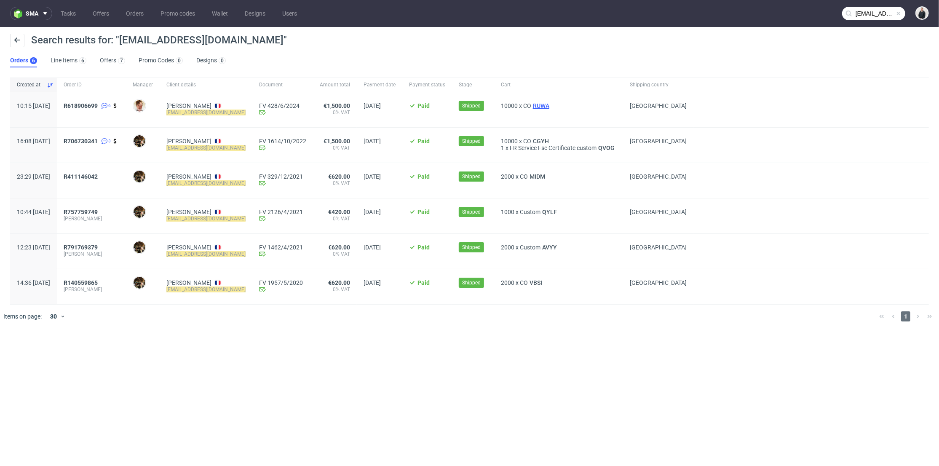
click at [551, 105] on span "RUWA" at bounding box center [541, 105] width 20 height 7
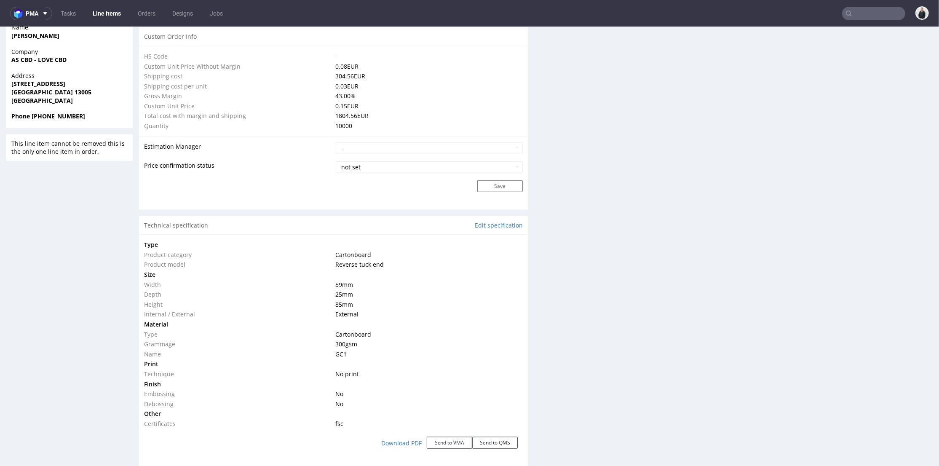
scroll to position [843, 0]
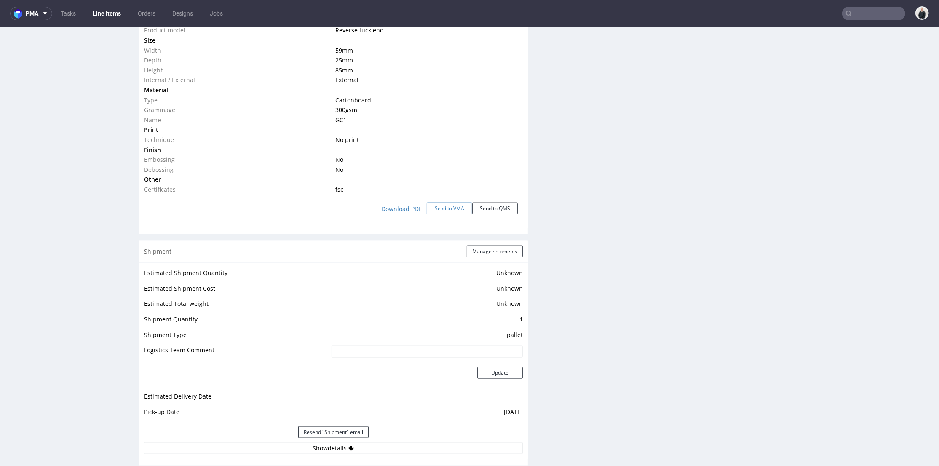
click at [454, 209] on button "Send to VMA" at bounding box center [450, 208] width 46 height 12
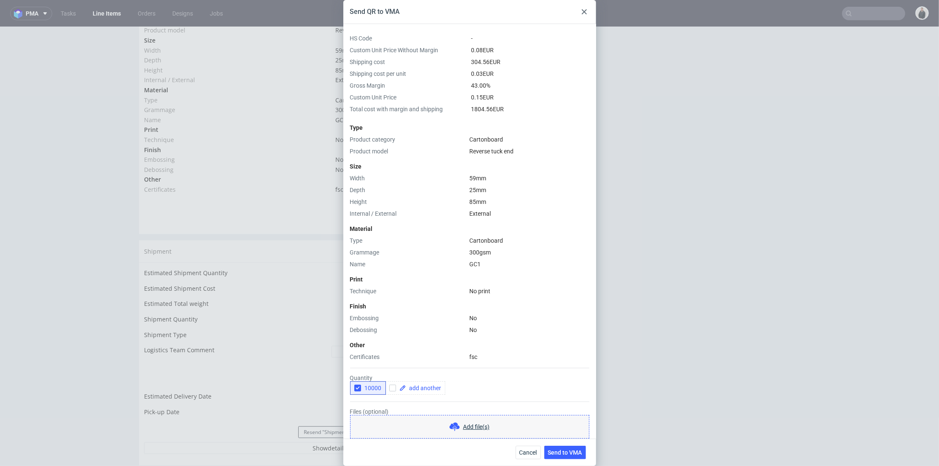
scroll to position [67, 0]
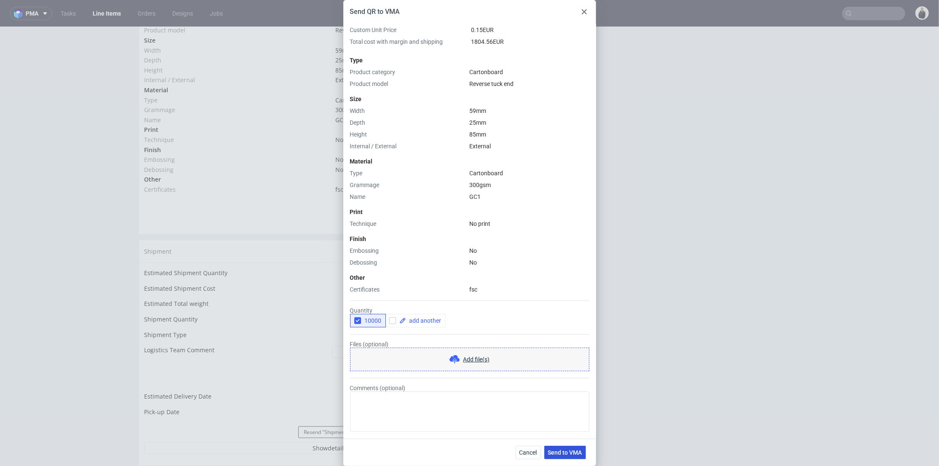
click at [575, 450] on span "Send to VMA" at bounding box center [565, 453] width 34 height 6
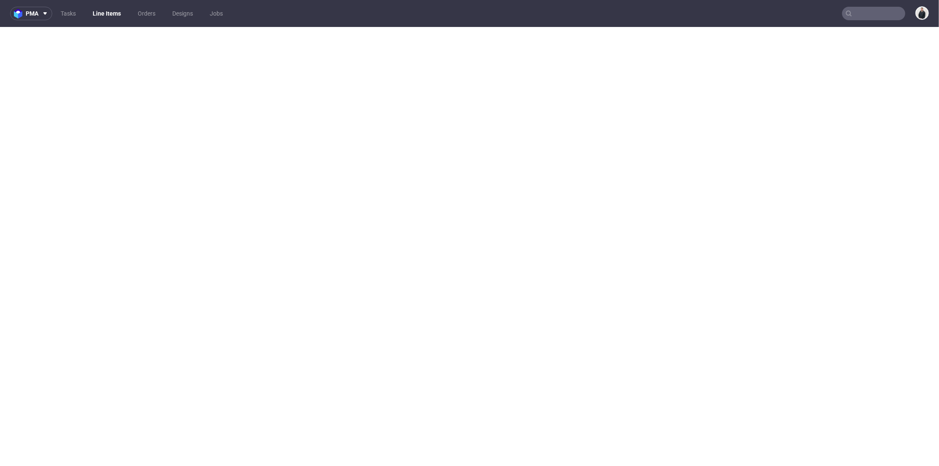
select select "in_progress"
